Goal: Information Seeking & Learning: Understand process/instructions

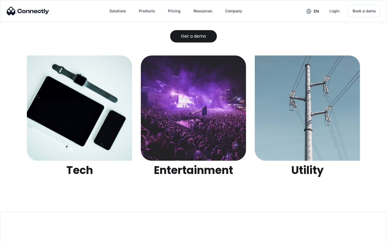
scroll to position [1697, 0]
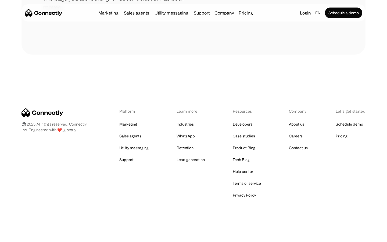
scroll to position [98, 0]
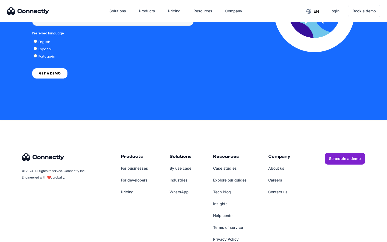
scroll to position [408, 0]
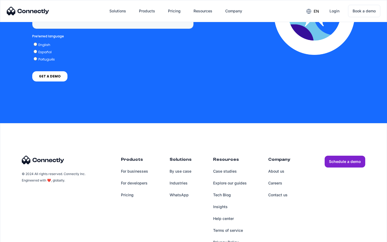
scroll to position [1569, 0]
